Goal: Task Accomplishment & Management: Use online tool/utility

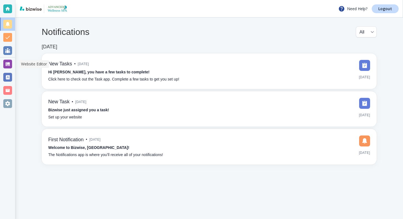
click at [9, 65] on div at bounding box center [7, 64] width 9 height 9
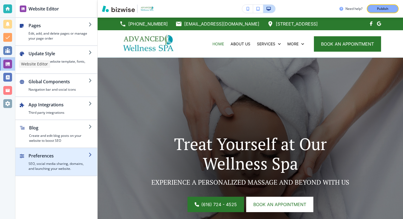
click at [68, 159] on div "button" at bounding box center [59, 160] width 60 height 2
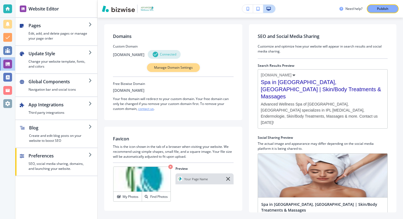
click at [166, 68] on p "Manage Domain Settings" at bounding box center [173, 67] width 39 height 5
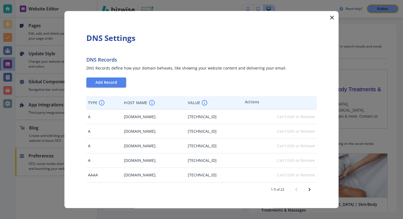
click at [331, 17] on icon "button" at bounding box center [332, 17] width 7 height 7
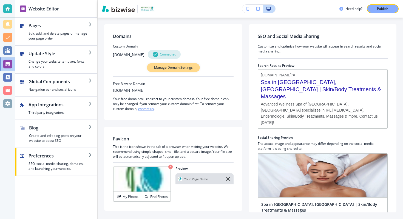
click at [165, 69] on p "Manage Domain Settings" at bounding box center [173, 67] width 39 height 5
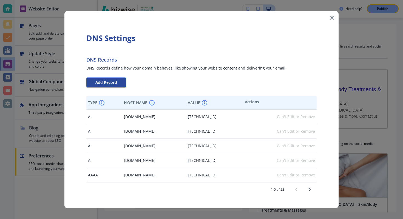
click at [124, 83] on button "Add Record" at bounding box center [106, 82] width 40 height 10
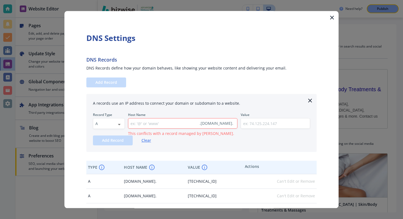
click at [334, 15] on icon "button" at bounding box center [332, 17] width 7 height 7
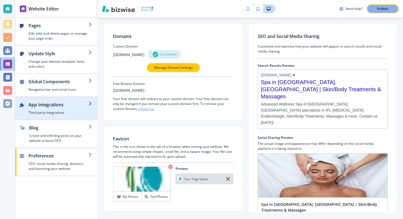
click at [75, 115] on div "button" at bounding box center [56, 117] width 82 height 4
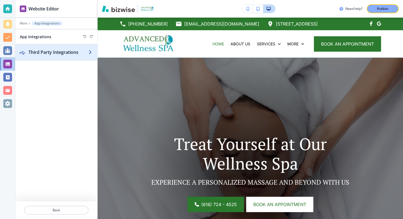
click at [70, 49] on h2 "Third Party Integrations" at bounding box center [59, 52] width 60 height 7
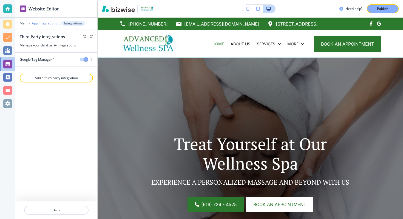
click at [37, 23] on p "App Integrations" at bounding box center [44, 23] width 25 height 4
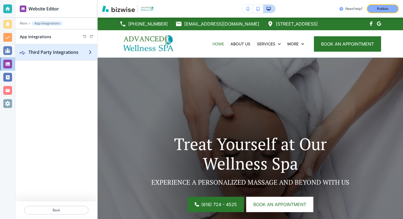
click at [73, 54] on h2 "Third Party Integrations" at bounding box center [59, 52] width 60 height 7
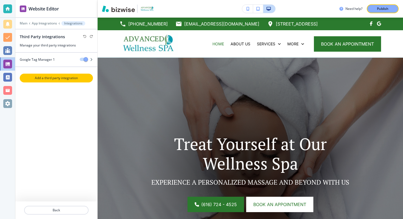
click at [71, 78] on p "Add a third party integration" at bounding box center [56, 77] width 72 height 5
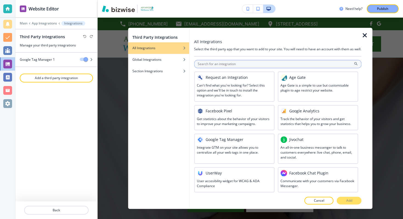
click at [217, 66] on input "text" at bounding box center [277, 64] width 167 height 8
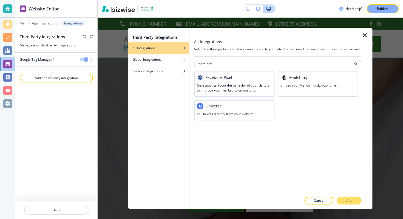
type input "meta pixel"
click at [214, 88] on h3 "Get statistics about the behavior of your visitors to improve your marketing ca…" at bounding box center [234, 88] width 75 height 10
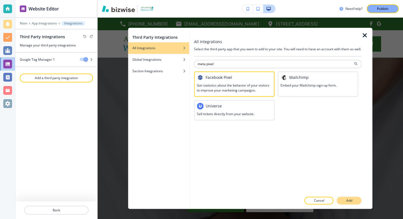
click at [348, 199] on p "Add" at bounding box center [349, 200] width 6 height 5
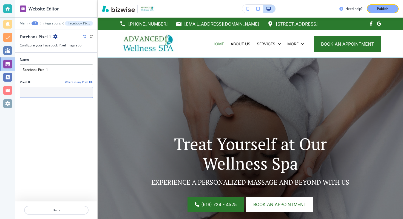
click at [46, 96] on input "text" at bounding box center [56, 92] width 73 height 11
paste input "<!-- Meta Pixel Code --> <script> !function(f,b,e,v,n,t,s) {if(f.fbq)return;n=f…"
type input "<!-- Meta Pixel Code --> <script> !function(f,b,e,v,n,t,s) {if(f.fbq)return;n=f…"
click at [78, 112] on div "Name Facebook Pixel 1 Pixel ID Where is my Pixel ID? <!-- Meta Pixel Code --> <…" at bounding box center [56, 127] width 73 height 148
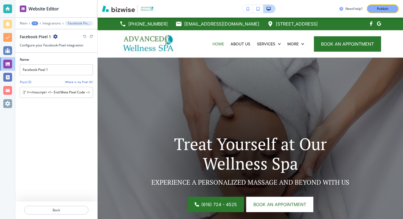
scroll to position [0, 0]
click at [73, 97] on input "<!-- Meta Pixel Code --> <script> !function(f,b,e,v,n,t,s) {if(f.fbq)return;n=f…" at bounding box center [56, 92] width 73 height 11
click at [61, 120] on div "Name Facebook Pixel 1 Pixel ID Where is my Pixel ID? Missing Input. Please add …" at bounding box center [56, 127] width 73 height 148
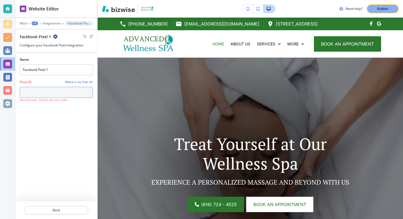
click at [65, 87] on input "text" at bounding box center [56, 92] width 73 height 11
paste input "2075751906285090"
type input "2075751906285090"
click at [75, 129] on div "Name Facebook Pixel 1 Pixel ID Where is my Pixel ID? 2075751906285090" at bounding box center [56, 127] width 73 height 148
click at [373, 7] on button "Publish" at bounding box center [383, 8] width 32 height 9
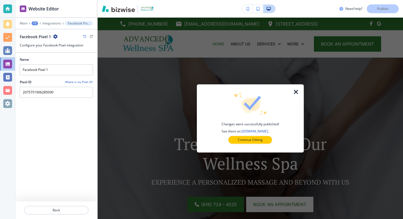
click at [296, 93] on icon "button" at bounding box center [296, 92] width 7 height 7
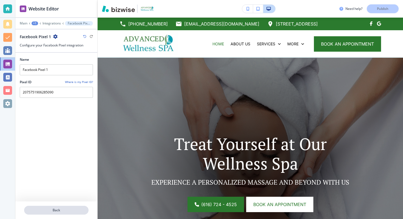
click at [51, 211] on p "Back" at bounding box center [56, 209] width 63 height 5
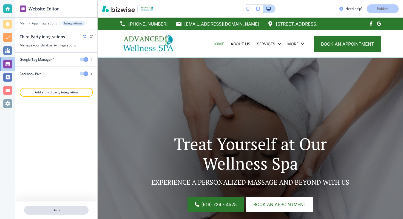
click at [56, 209] on p "Back" at bounding box center [56, 209] width 63 height 5
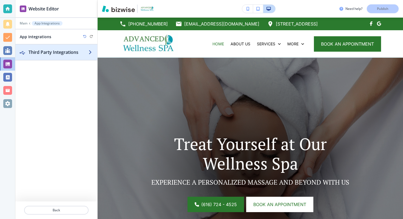
click at [65, 54] on h2 "Third Party Integrations" at bounding box center [59, 52] width 60 height 7
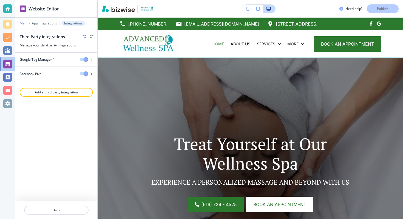
click at [21, 23] on p "Main" at bounding box center [24, 23] width 8 height 4
